Goal: Task Accomplishment & Management: Manage account settings

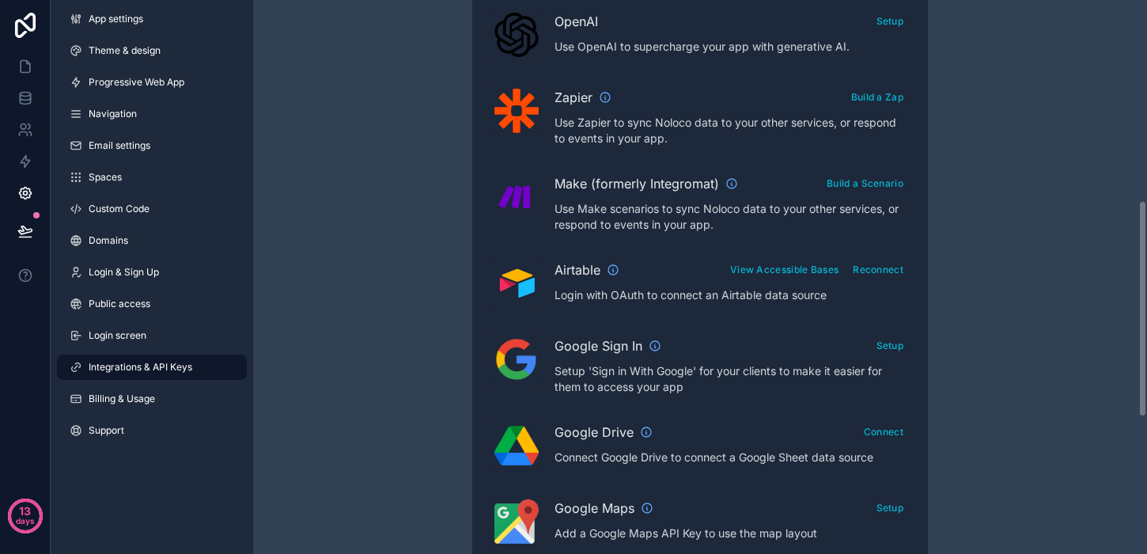
scroll to position [512, 0]
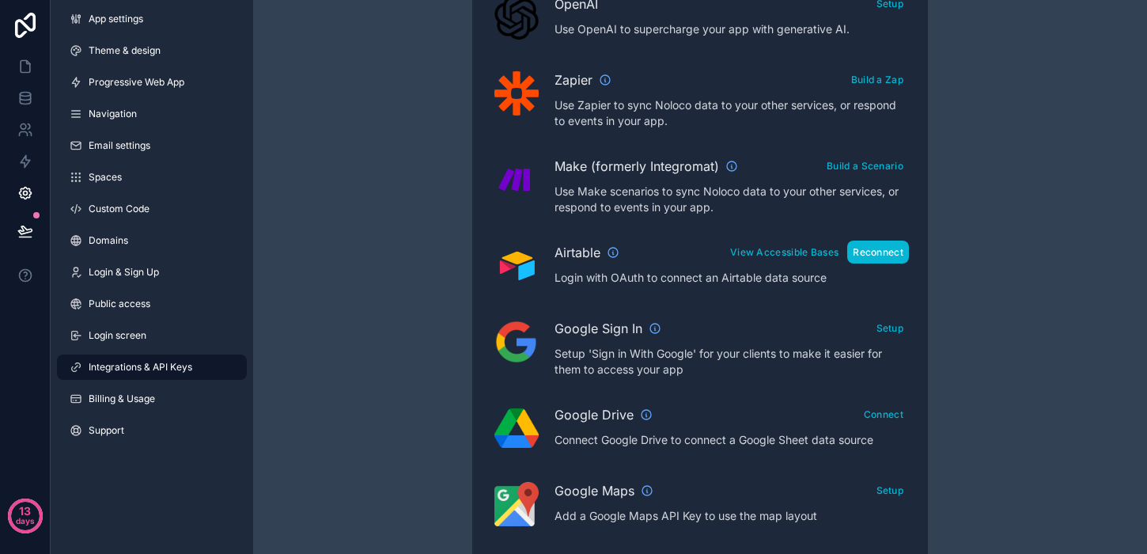
click at [868, 259] on button "Reconnect" at bounding box center [878, 252] width 62 height 23
click at [809, 258] on button "View Accessible Bases" at bounding box center [784, 252] width 119 height 23
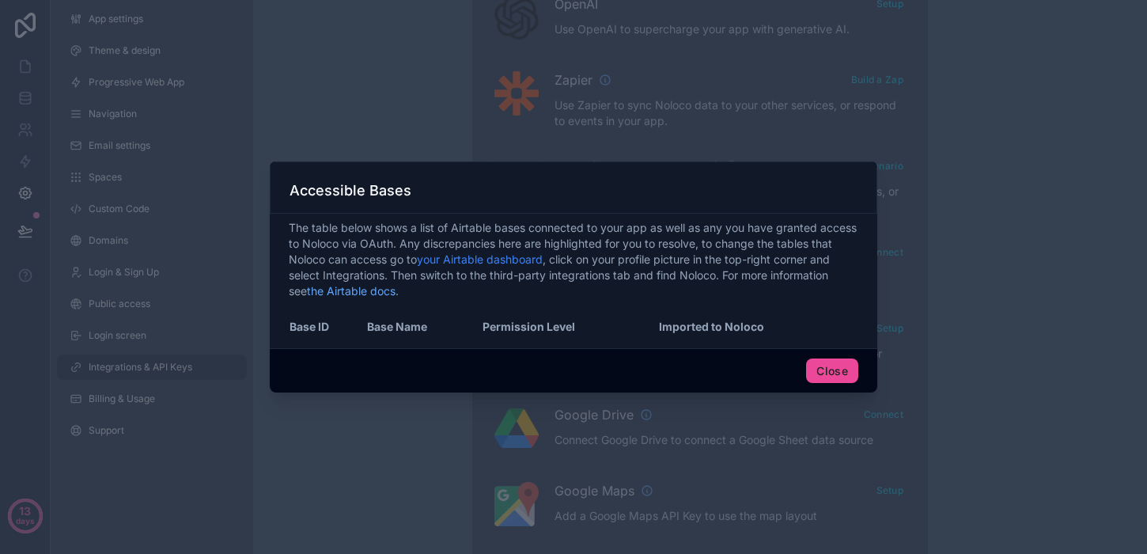
click at [479, 260] on link "your Airtable dashboard" at bounding box center [480, 258] width 126 height 13
click at [823, 372] on button "Close" at bounding box center [832, 370] width 52 height 25
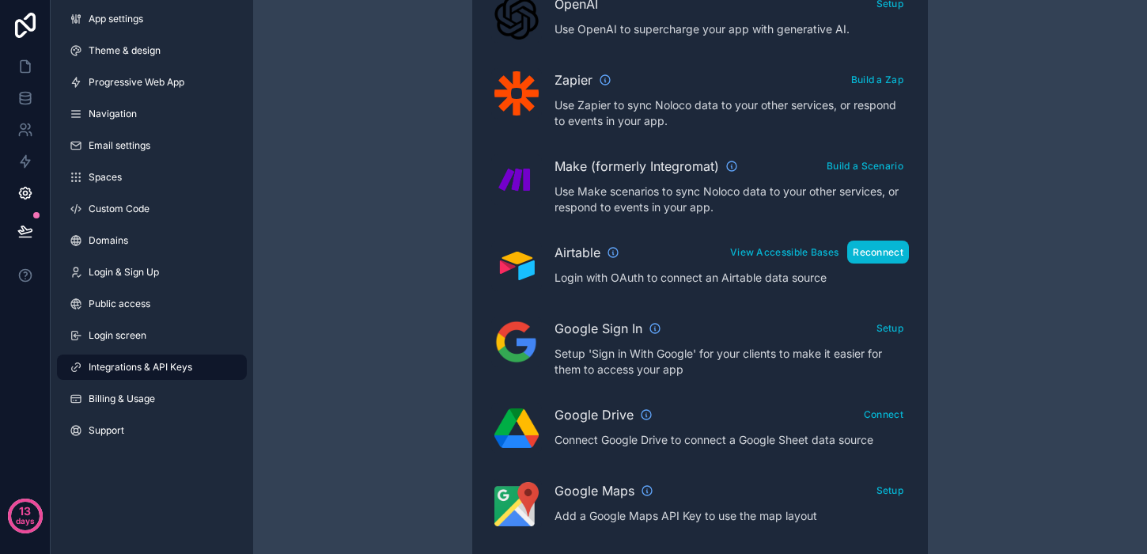
click at [881, 247] on button "Reconnect" at bounding box center [878, 252] width 62 height 23
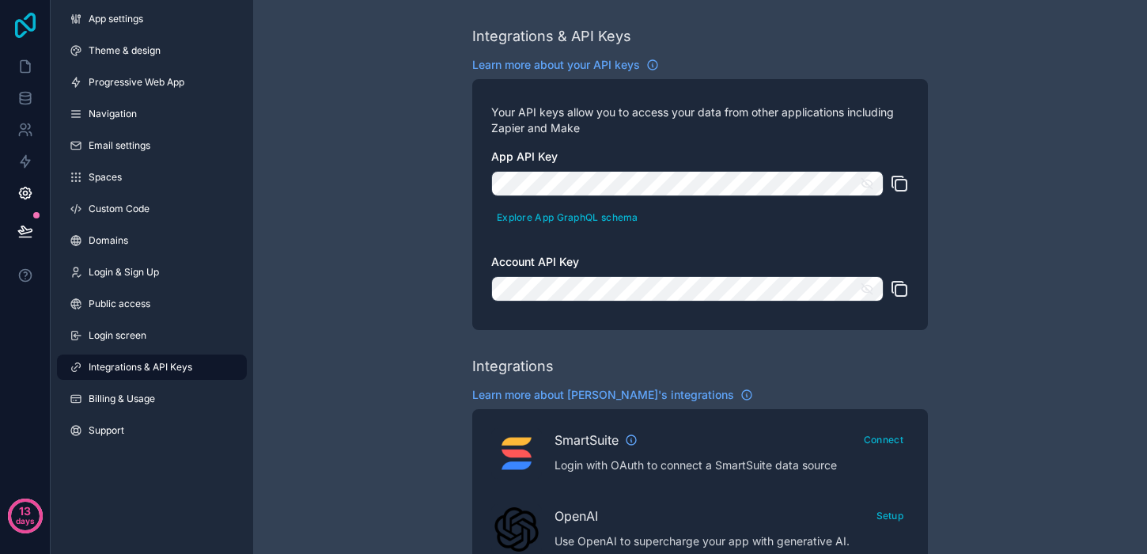
click at [15, 23] on icon at bounding box center [25, 25] width 21 height 25
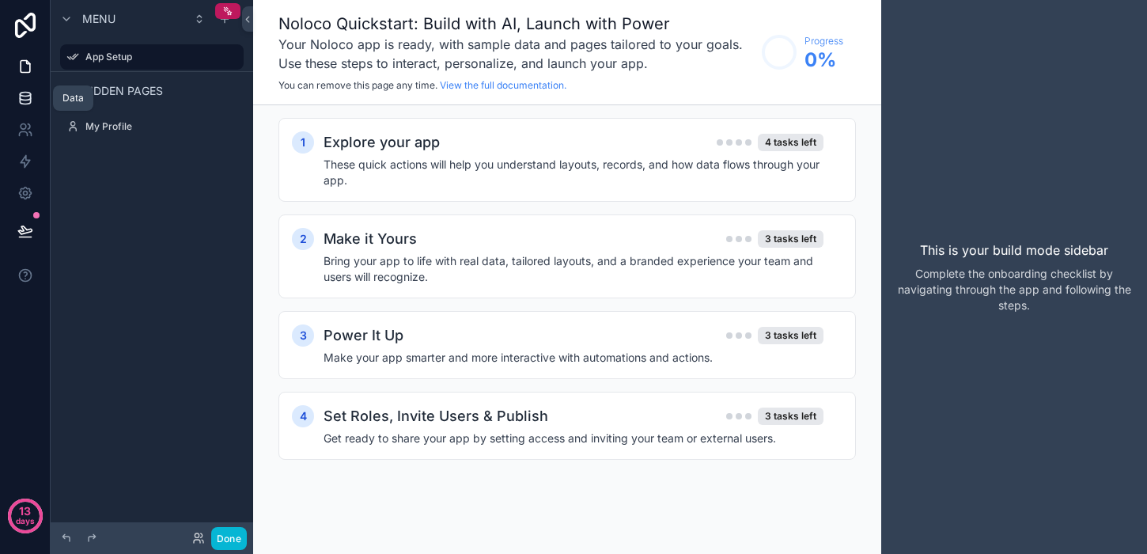
click at [30, 98] on icon at bounding box center [25, 101] width 10 height 6
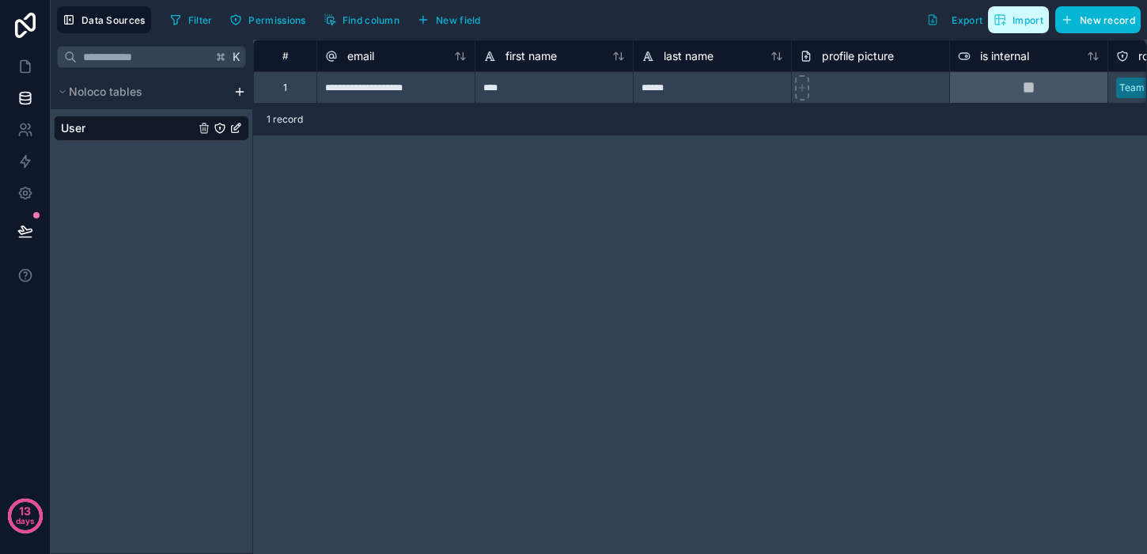
click at [999, 25] on icon "button" at bounding box center [999, 19] width 9 height 9
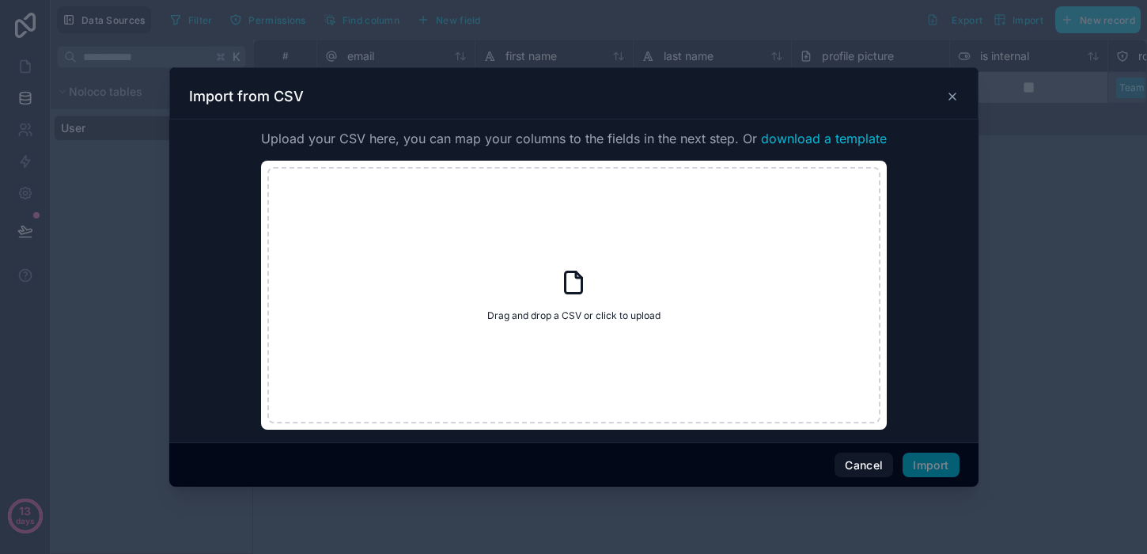
click at [944, 108] on div "Import from CSV" at bounding box center [573, 93] width 809 height 52
drag, startPoint x: 945, startPoint y: 100, endPoint x: 827, endPoint y: 86, distance: 118.8
click at [945, 100] on div "Import from CSV" at bounding box center [574, 96] width 770 height 19
click at [75, 40] on div at bounding box center [573, 277] width 1147 height 554
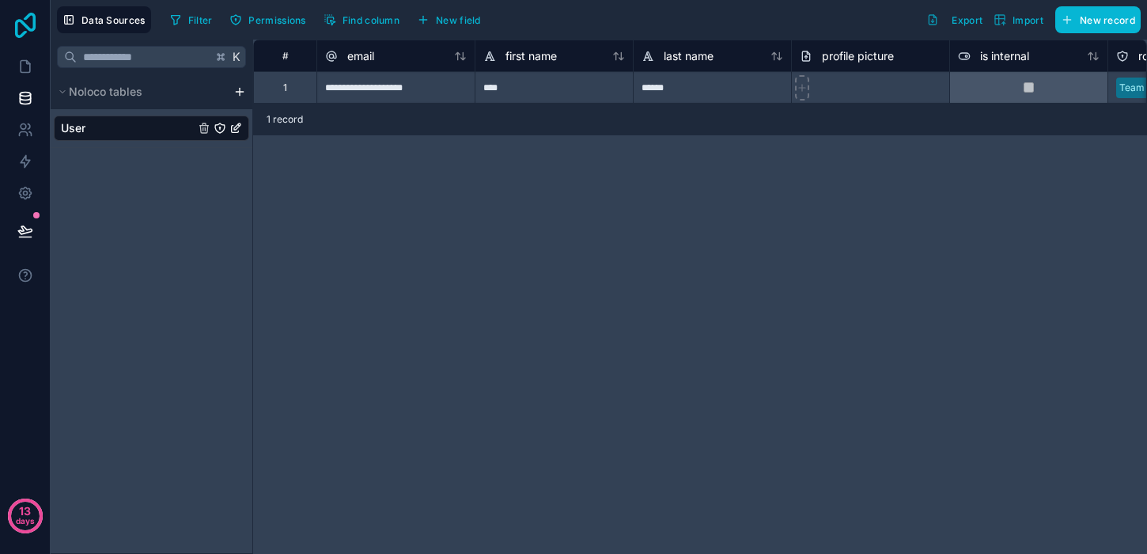
click at [18, 20] on icon at bounding box center [25, 25] width 21 height 25
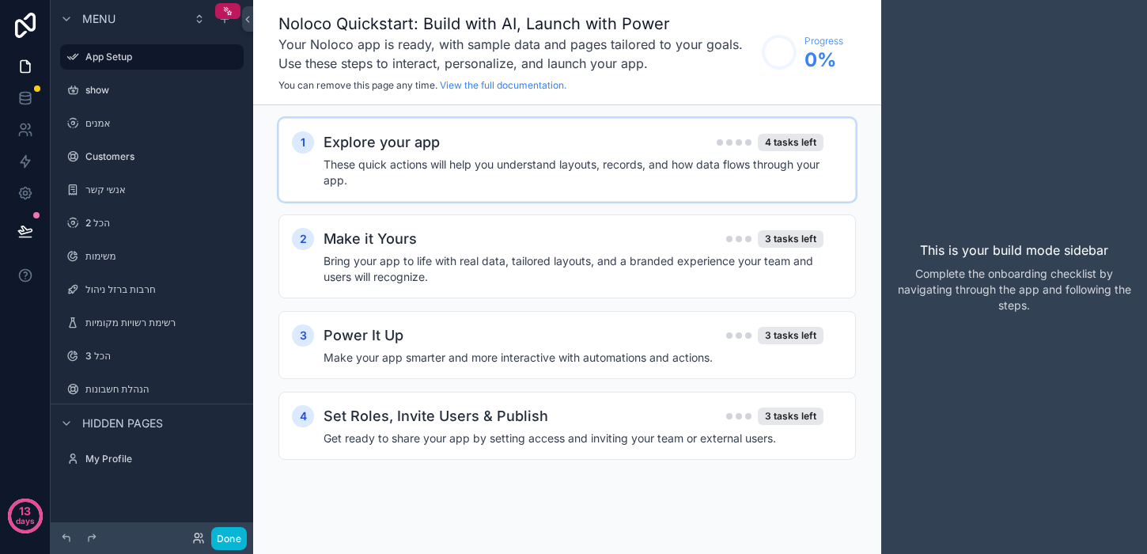
click at [801, 163] on h4 "These quick actions will help you understand layouts, records, and how data flo…" at bounding box center [574, 173] width 500 height 32
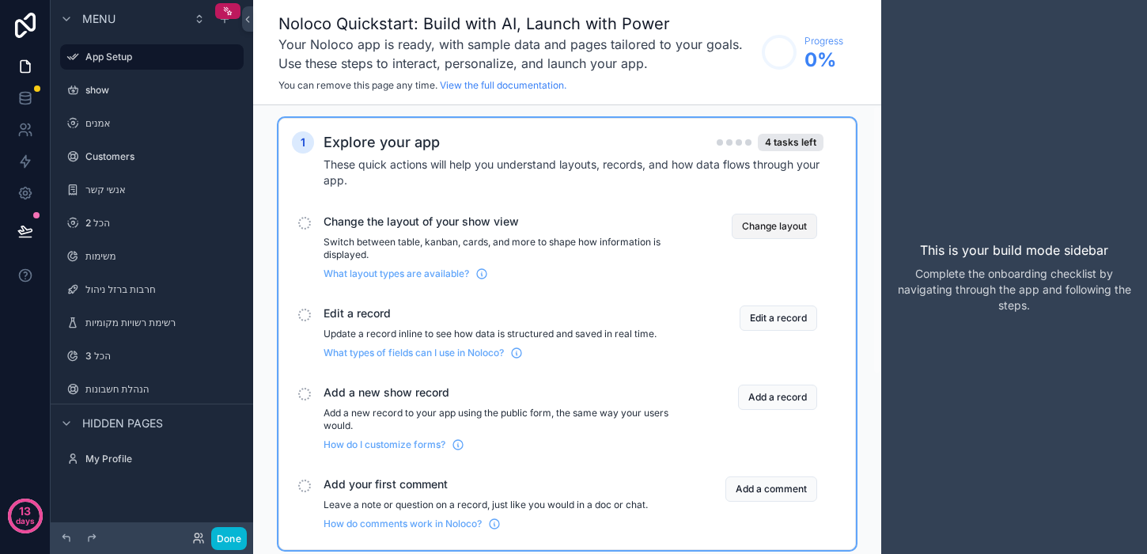
click at [754, 222] on button "Change layout" at bounding box center [774, 226] width 85 height 25
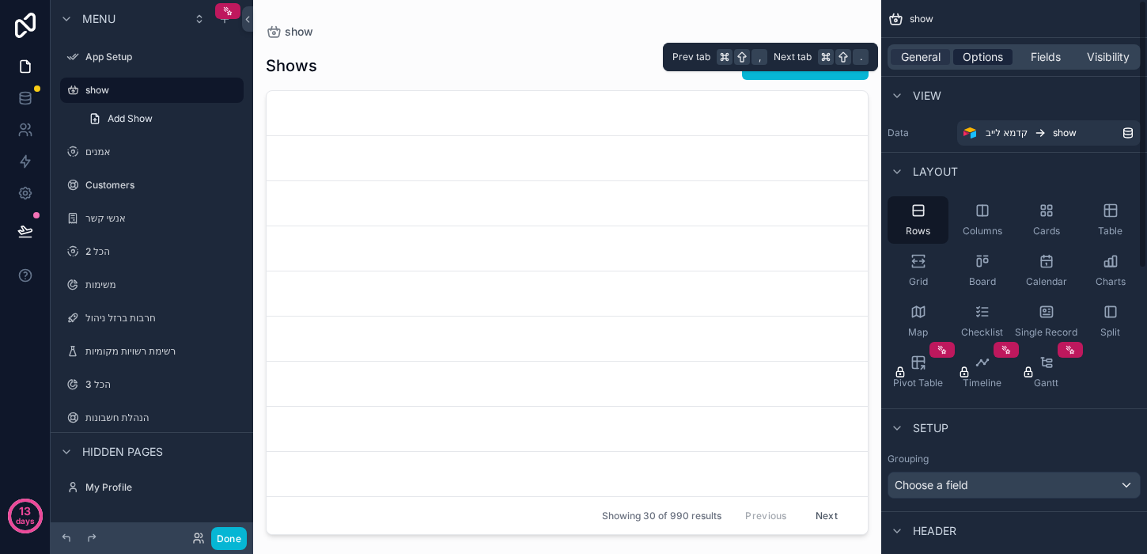
click at [982, 57] on span "Options" at bounding box center [983, 57] width 40 height 16
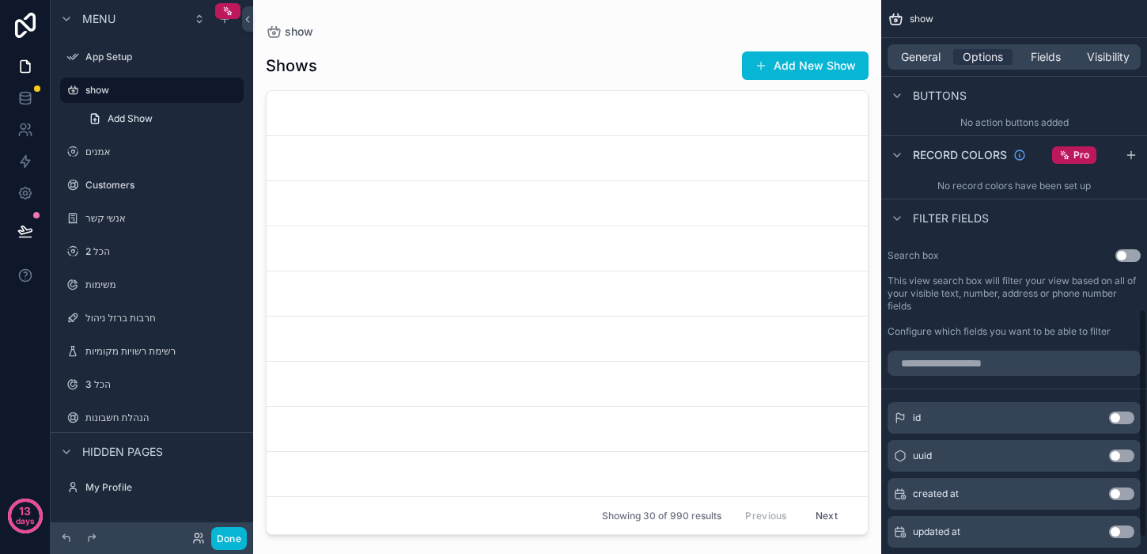
scroll to position [737, 0]
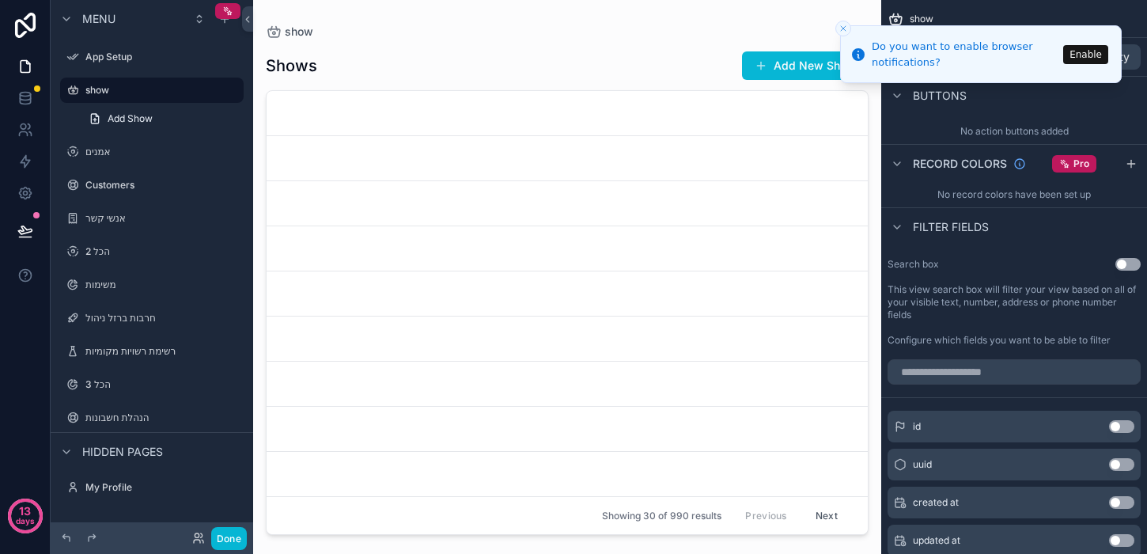
click at [1085, 49] on button "Enable" at bounding box center [1085, 54] width 45 height 19
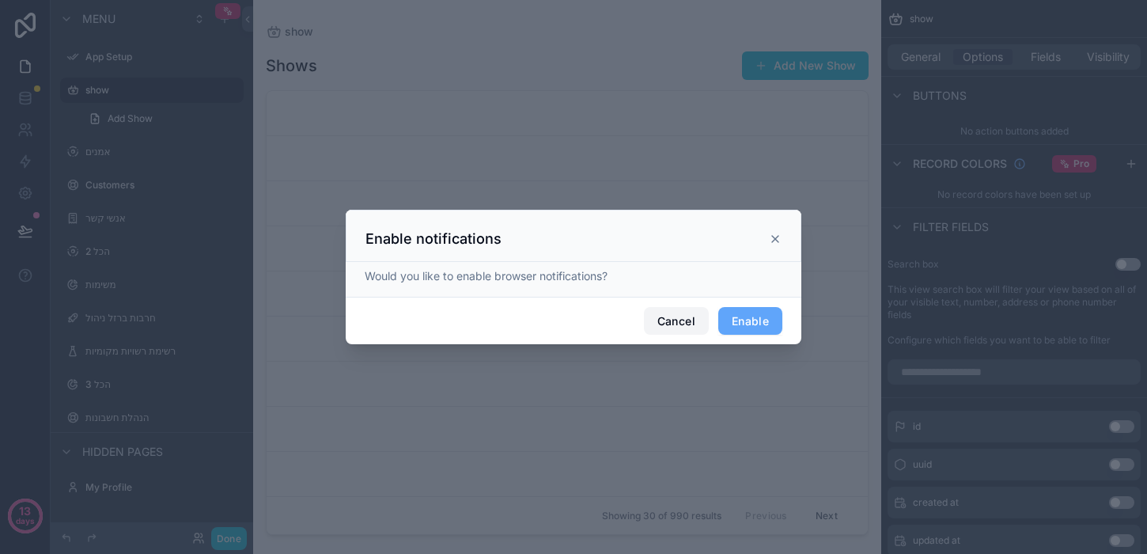
click at [680, 308] on button "Cancel" at bounding box center [676, 321] width 65 height 28
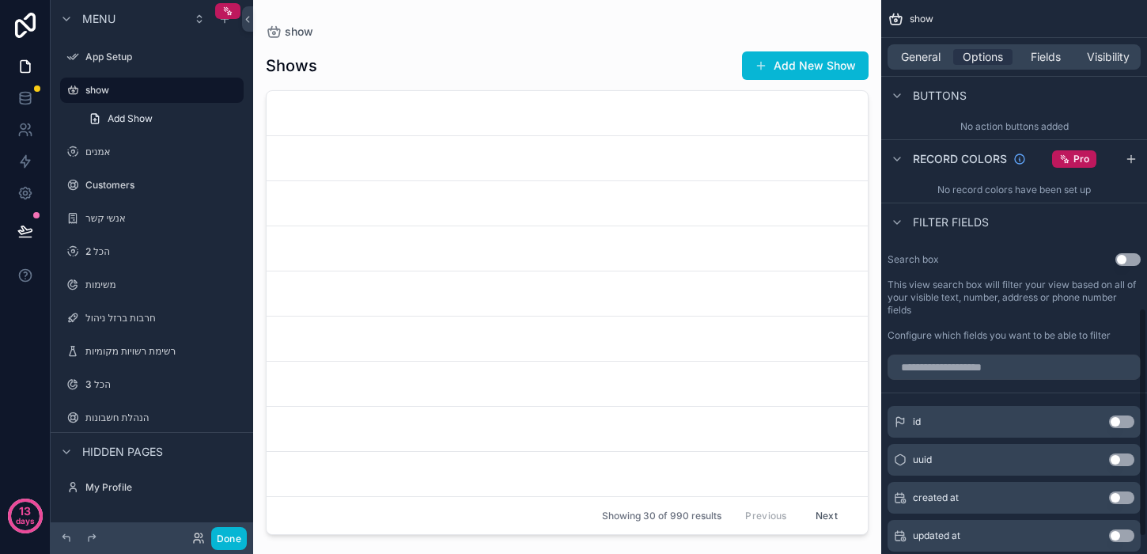
click at [1119, 266] on button "Use setting" at bounding box center [1128, 259] width 25 height 13
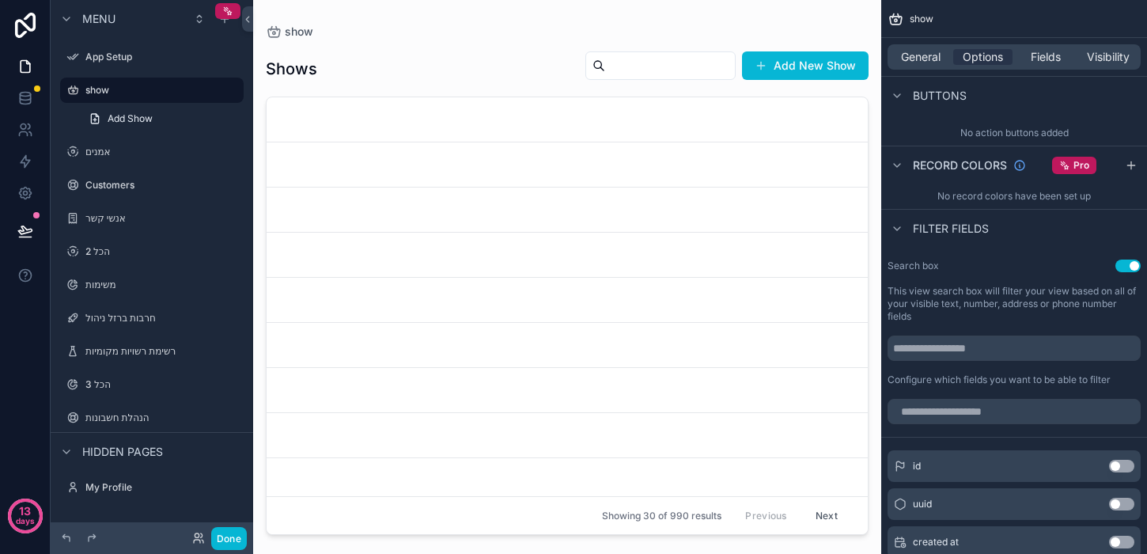
click at [1124, 263] on button "Use setting" at bounding box center [1128, 266] width 25 height 13
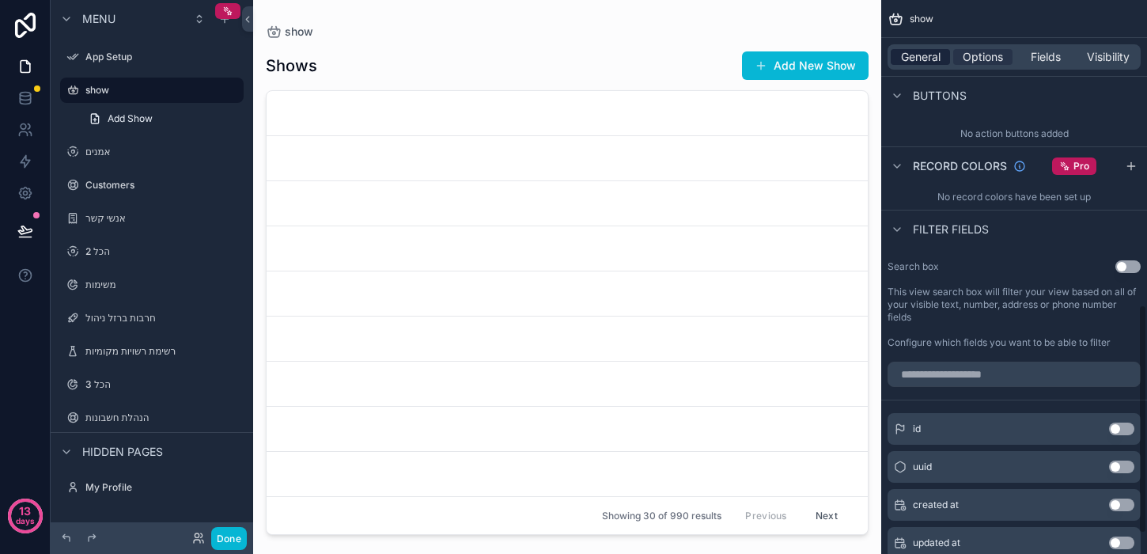
click at [918, 59] on span "General" at bounding box center [921, 57] width 40 height 16
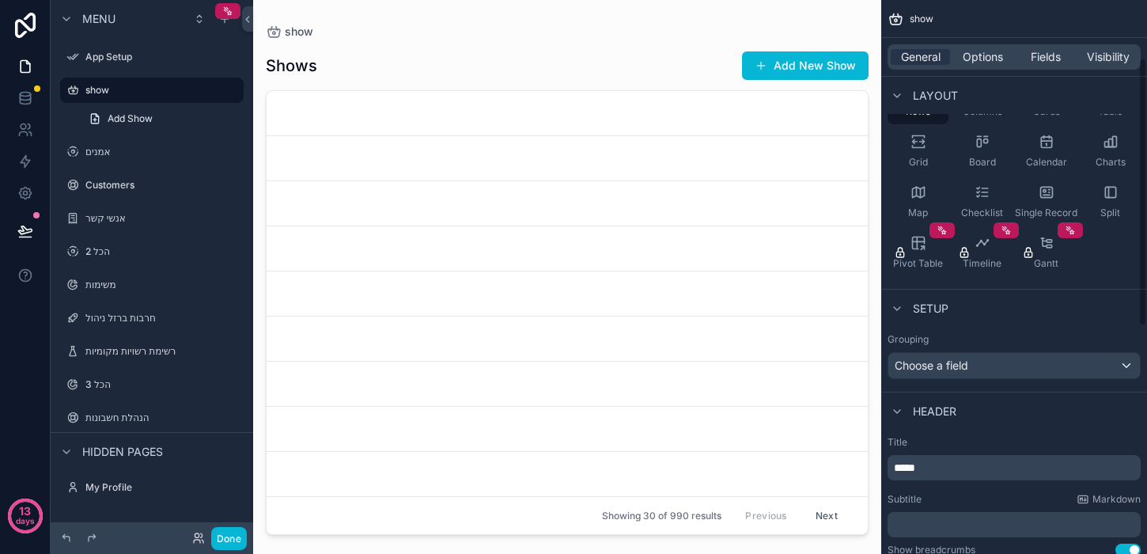
scroll to position [0, 0]
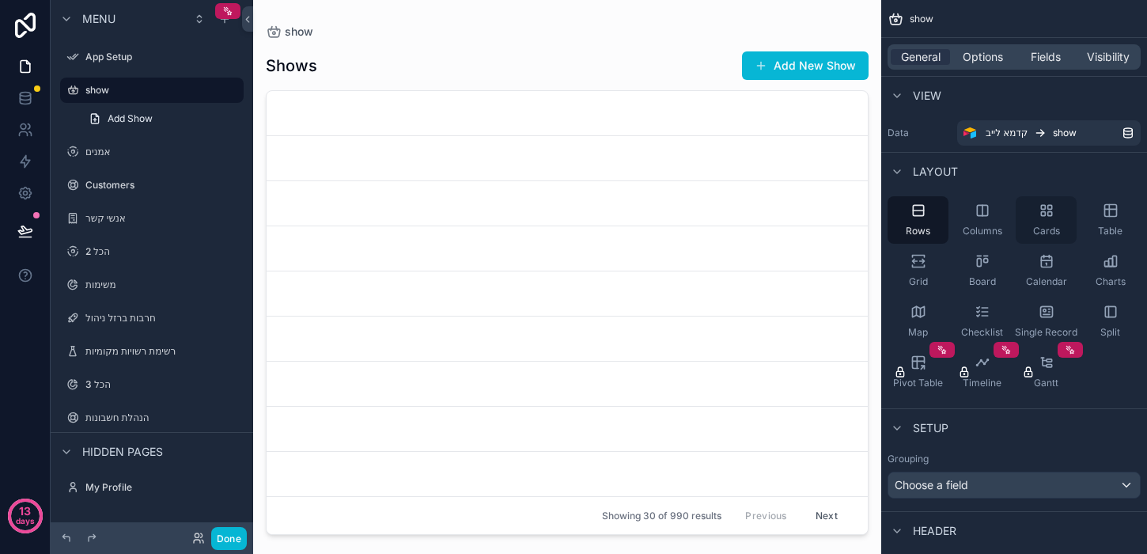
click at [1048, 229] on span "Cards" at bounding box center [1046, 231] width 27 height 13
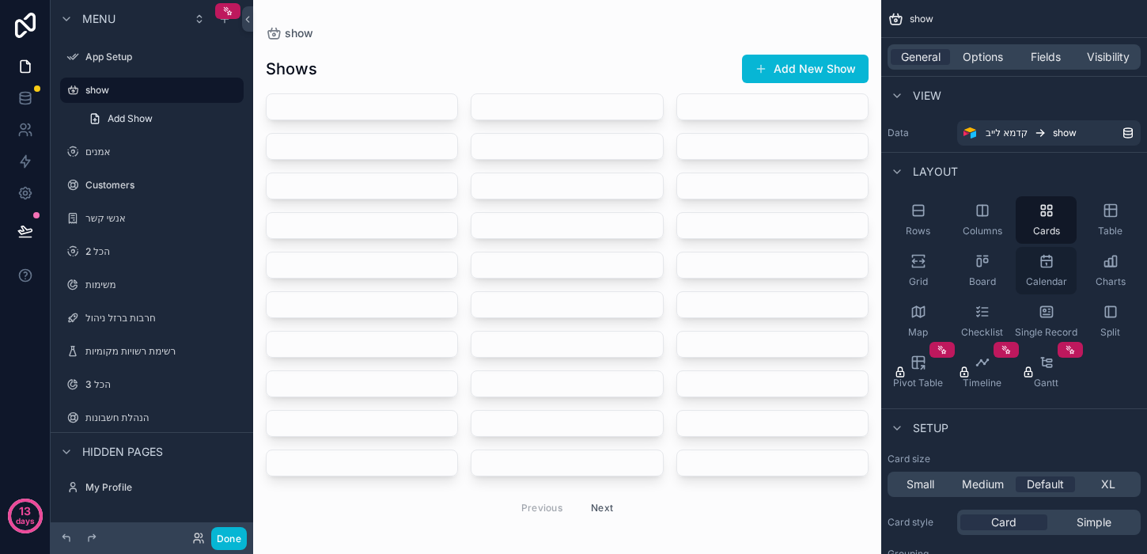
click at [1047, 261] on icon "scrollable content" at bounding box center [1047, 261] width 16 height 16
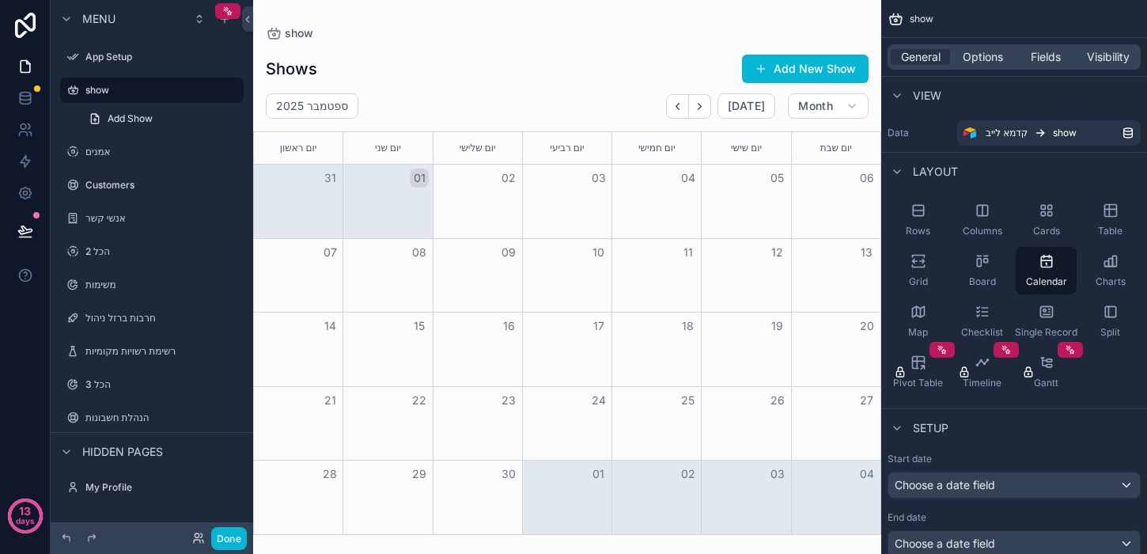
click at [800, 71] on div "scrollable content" at bounding box center [567, 277] width 628 height 554
click at [798, 67] on button "Add New Show" at bounding box center [805, 69] width 127 height 28
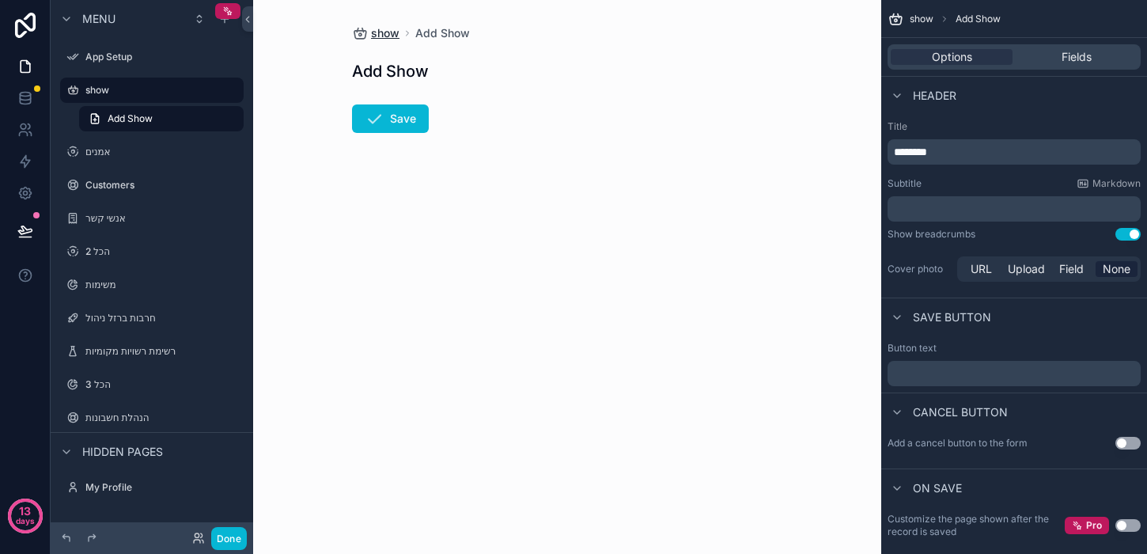
click at [397, 32] on span "show" at bounding box center [385, 33] width 28 height 16
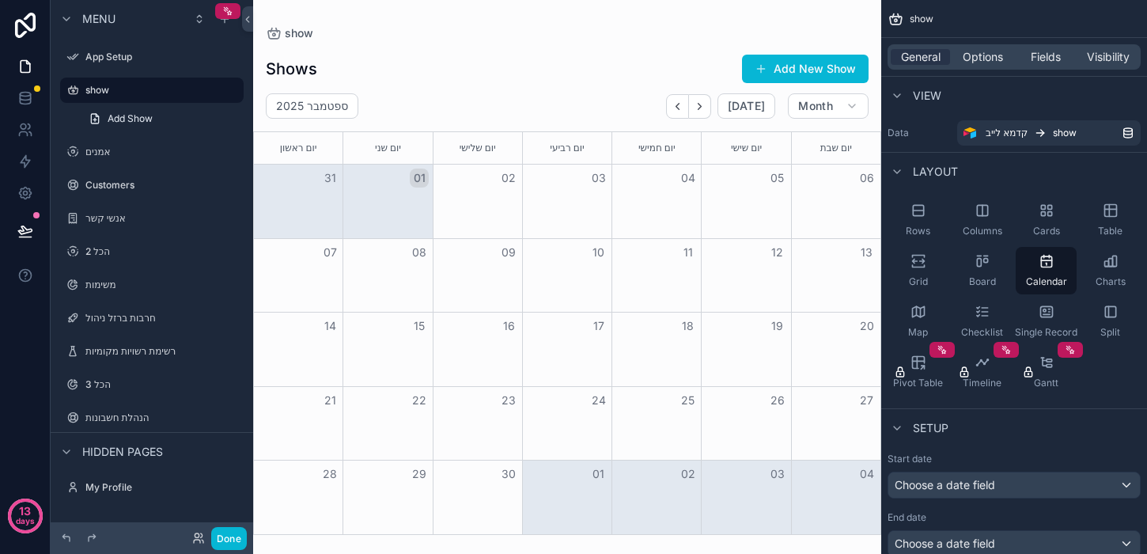
click at [777, 195] on div "Month View" at bounding box center [745, 202] width 89 height 74
click at [31, 187] on icon at bounding box center [25, 193] width 16 height 16
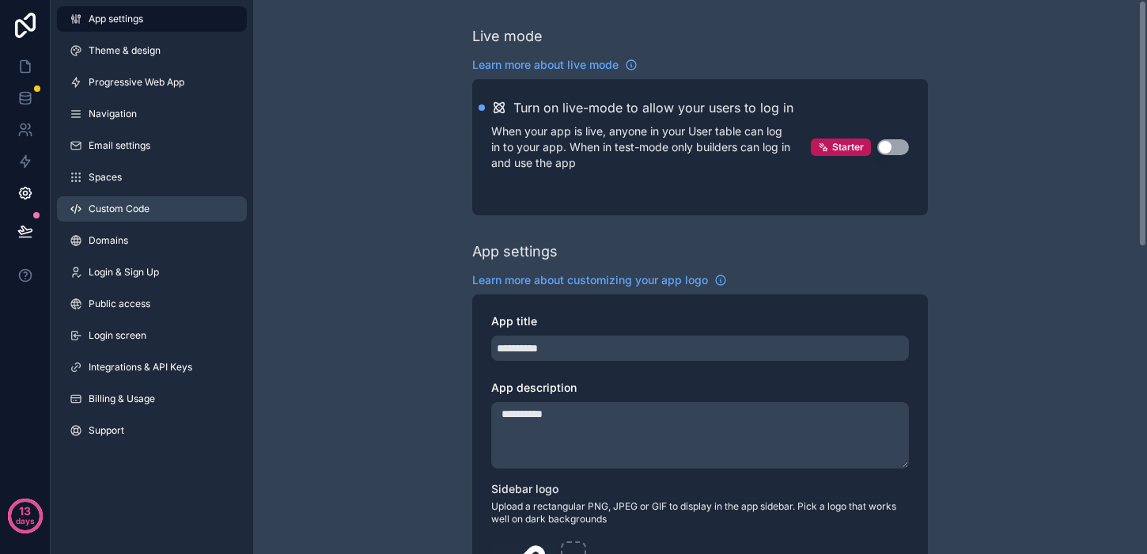
click at [129, 206] on span "Custom Code" at bounding box center [119, 209] width 61 height 13
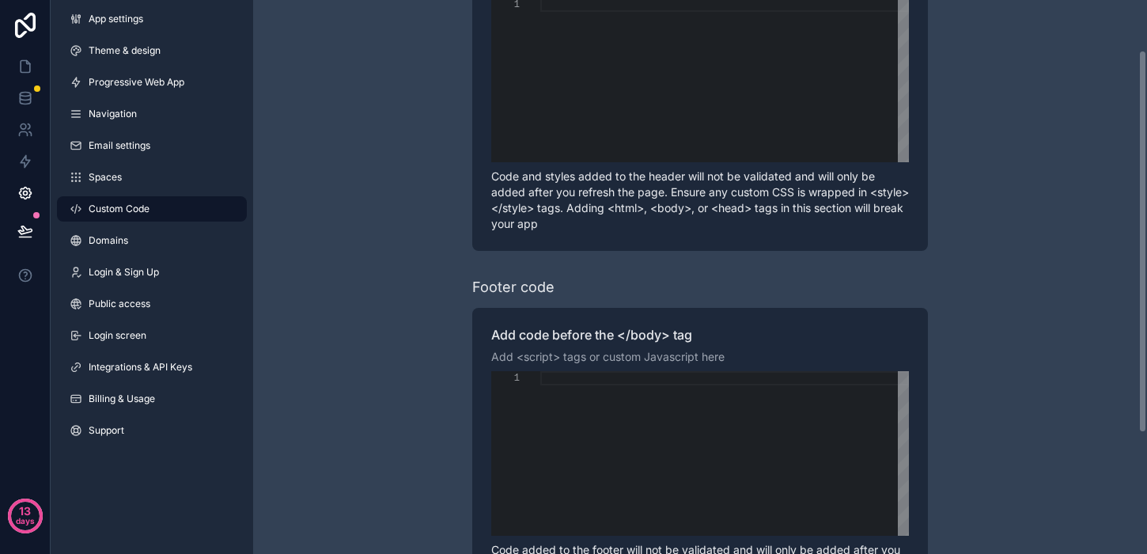
scroll to position [56, 0]
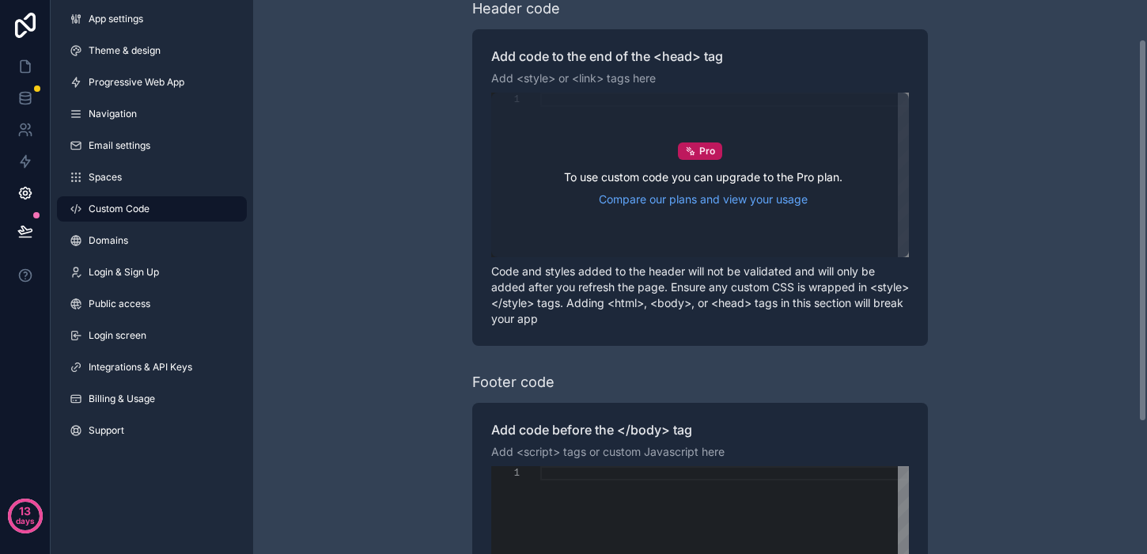
click at [726, 161] on div "Pro To use custom code you can upgrade to the Pro plan. Compare our plans and v…" at bounding box center [700, 175] width 418 height 165
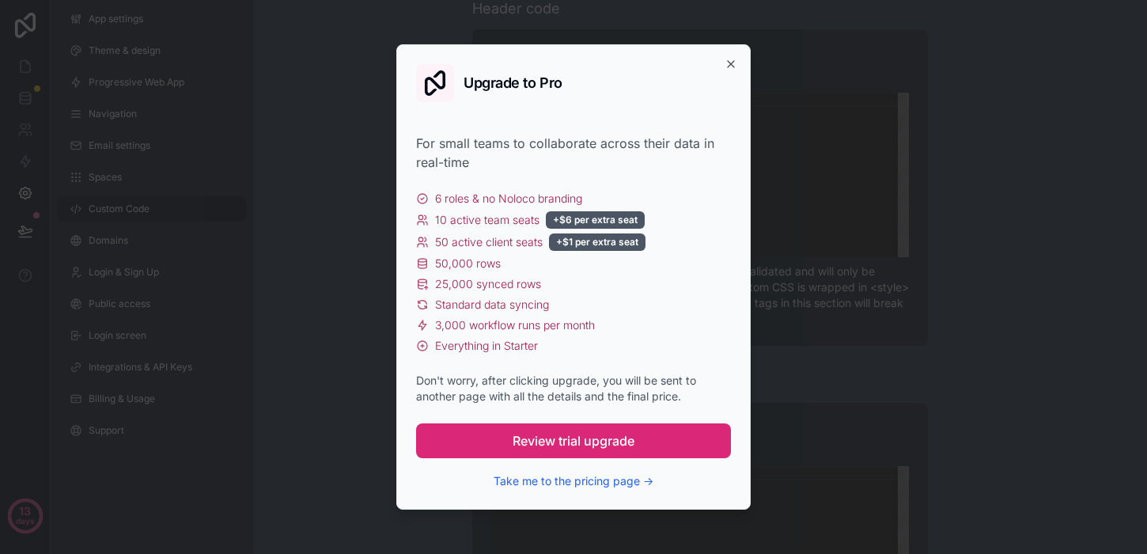
click at [654, 437] on button "Review trial upgrade" at bounding box center [573, 440] width 315 height 35
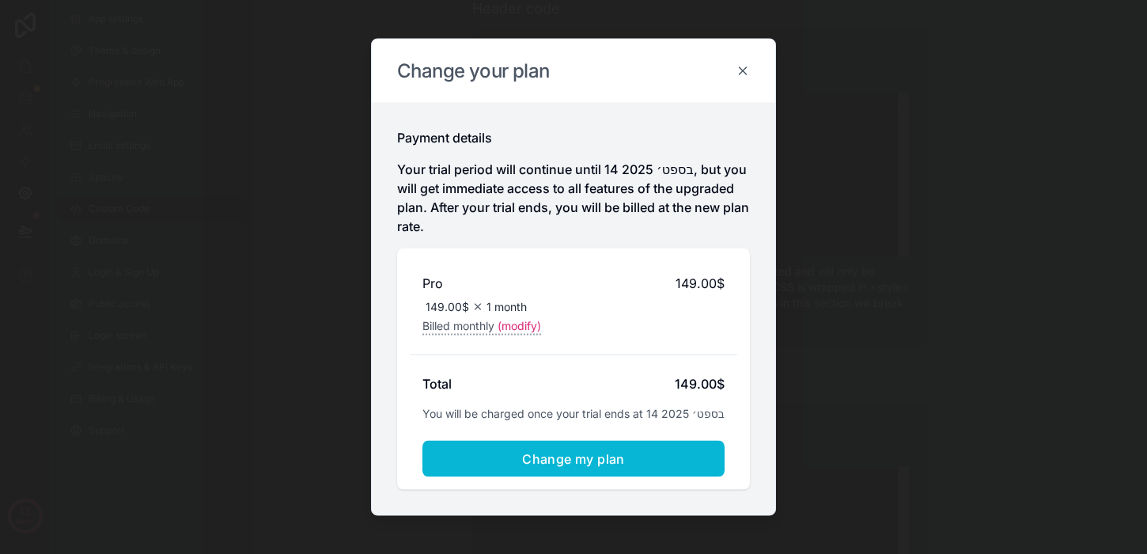
click at [744, 74] on icon at bounding box center [743, 71] width 14 height 14
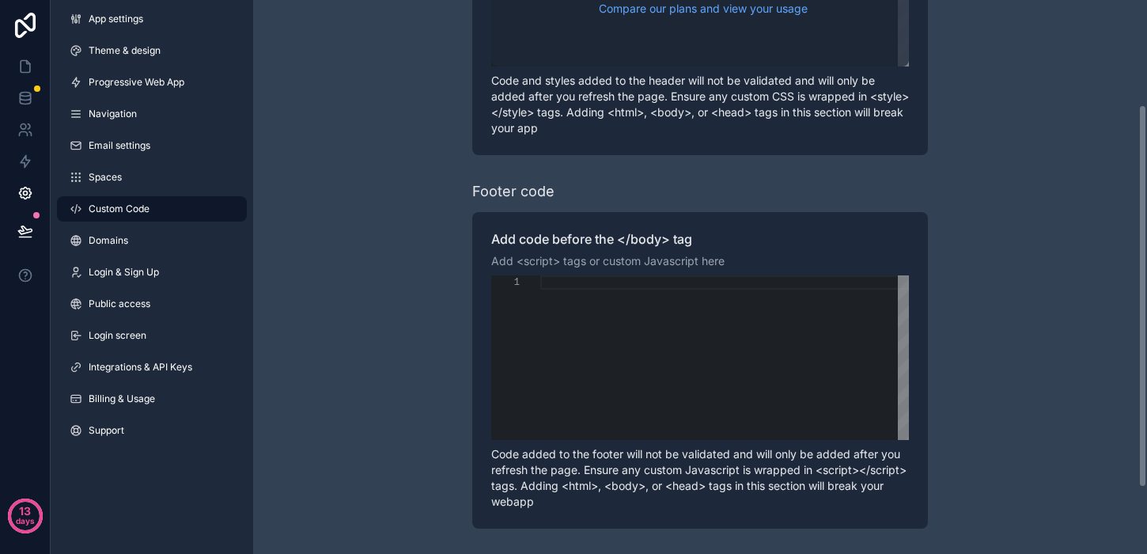
scroll to position [0, 0]
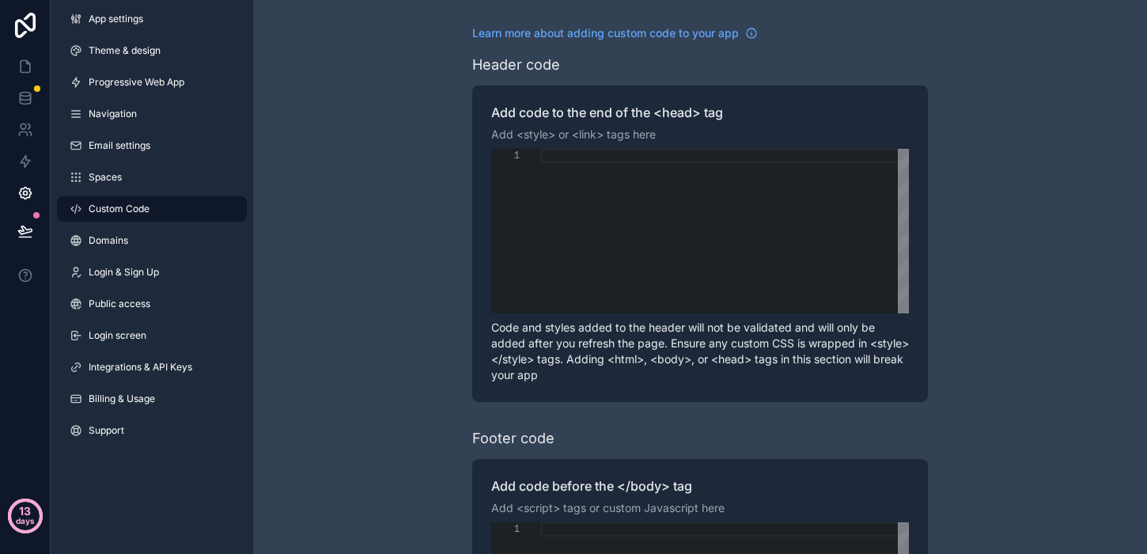
click at [16, 521] on p "days" at bounding box center [25, 521] width 19 height 22
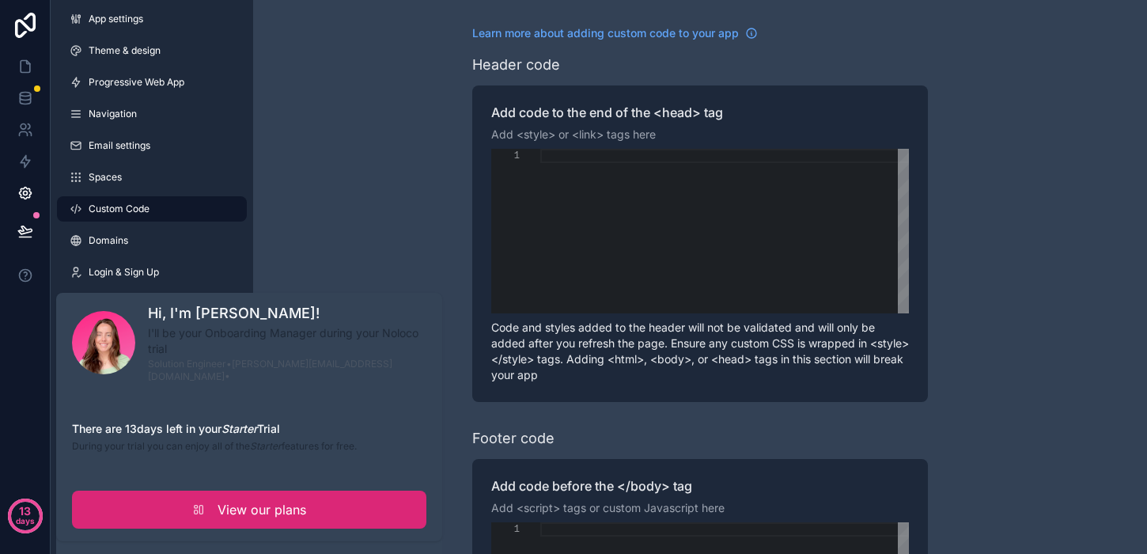
click at [170, 492] on link "View our plans" at bounding box center [249, 510] width 354 height 38
